Goal: Information Seeking & Learning: Find specific page/section

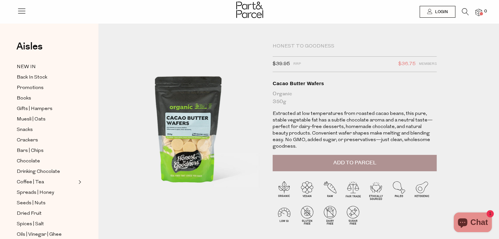
click at [464, 13] on icon at bounding box center [465, 11] width 7 height 7
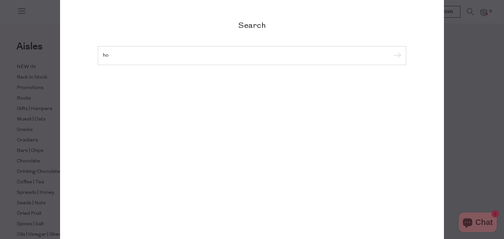
type input "h"
type input "cocao butter"
click at [391, 51] on input "submit" at bounding box center [396, 56] width 10 height 10
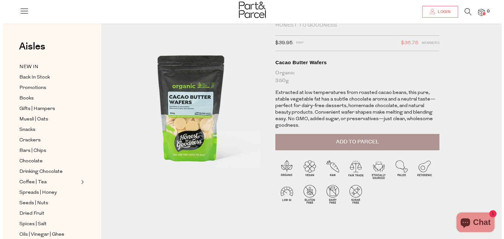
scroll to position [33, 0]
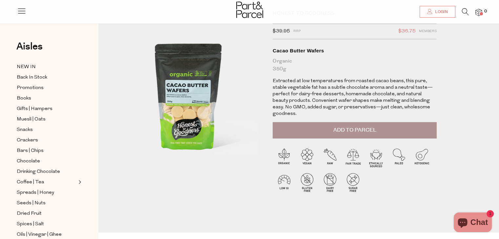
click at [276, 52] on div "Cacao Butter Wafers" at bounding box center [355, 51] width 164 height 7
click at [465, 12] on icon at bounding box center [465, 11] width 7 height 7
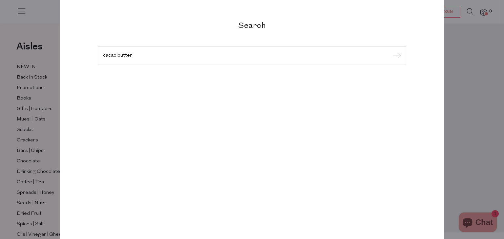
type input "cacao butter"
click at [391, 51] on input "submit" at bounding box center [396, 56] width 10 height 10
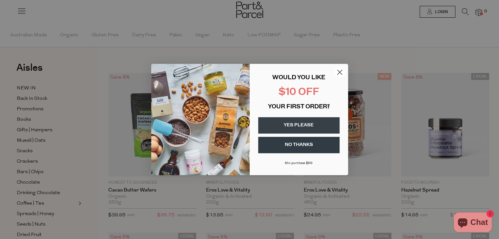
click at [340, 71] on circle "Close dialog" at bounding box center [339, 72] width 11 height 11
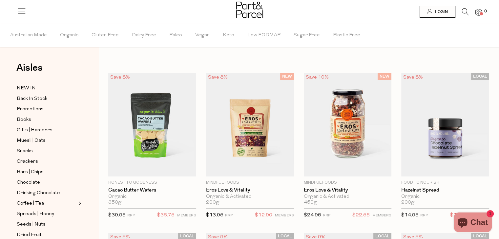
click at [464, 11] on icon at bounding box center [465, 11] width 7 height 7
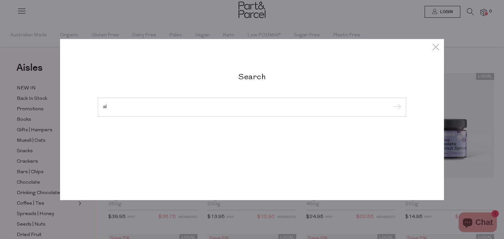
type input "a"
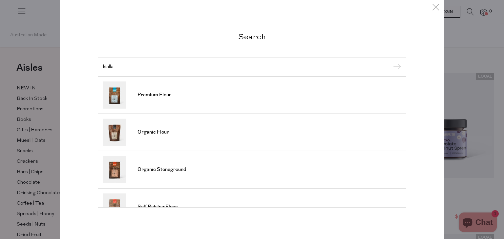
type input "kialla"
click at [391, 63] on input "submit" at bounding box center [396, 68] width 10 height 10
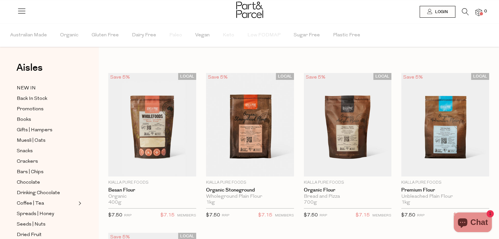
click at [463, 10] on icon at bounding box center [465, 11] width 7 height 7
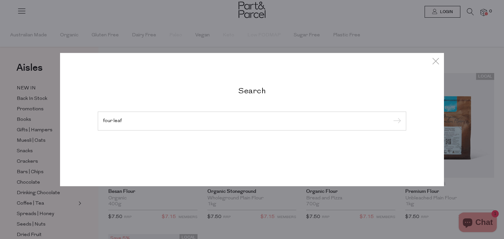
type input "four leaf"
click at [391, 117] on input "submit" at bounding box center [396, 122] width 10 height 10
